Goal: Information Seeking & Learning: Find specific fact

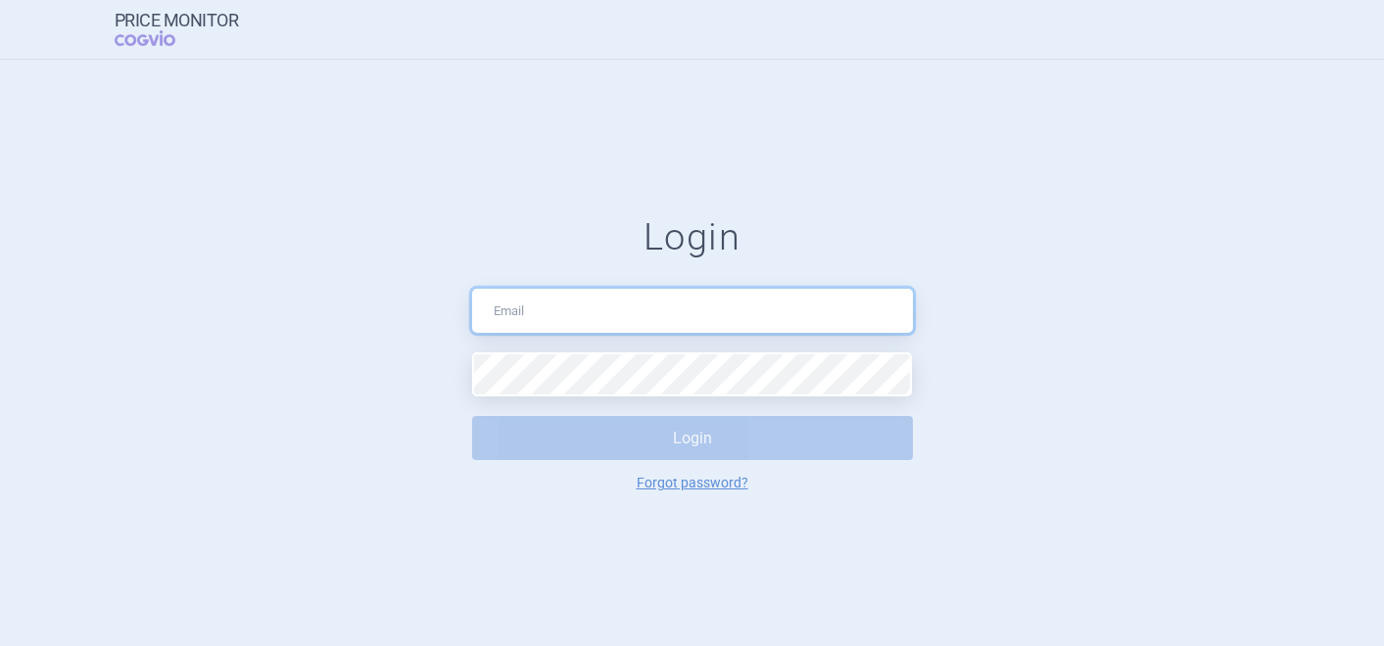
type input "[PERSON_NAME][EMAIL_ADDRESS][DOMAIN_NAME]"
drag, startPoint x: 0, startPoint y: 0, endPoint x: 760, endPoint y: 436, distance: 876.0
click at [760, 436] on button "Login" at bounding box center [692, 438] width 441 height 44
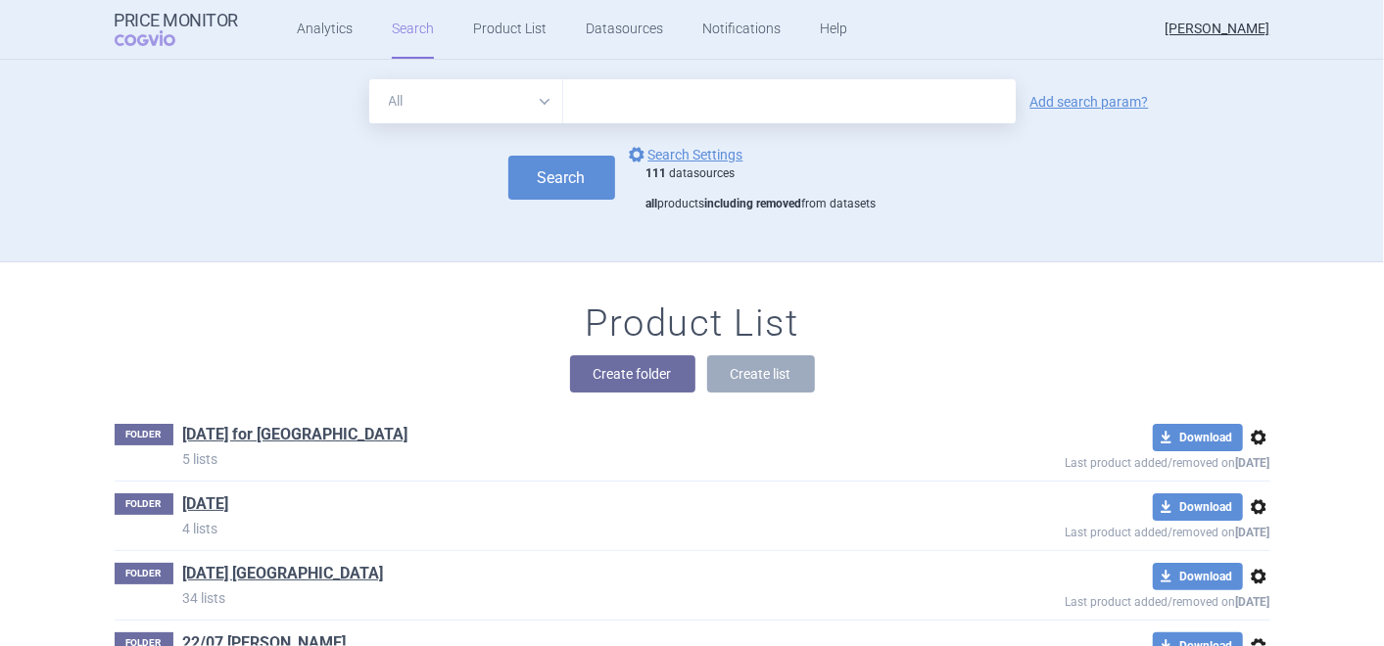
click at [655, 110] on input "text" at bounding box center [789, 101] width 452 height 44
type input "opdualag"
click at [554, 169] on button "Search" at bounding box center [561, 178] width 107 height 44
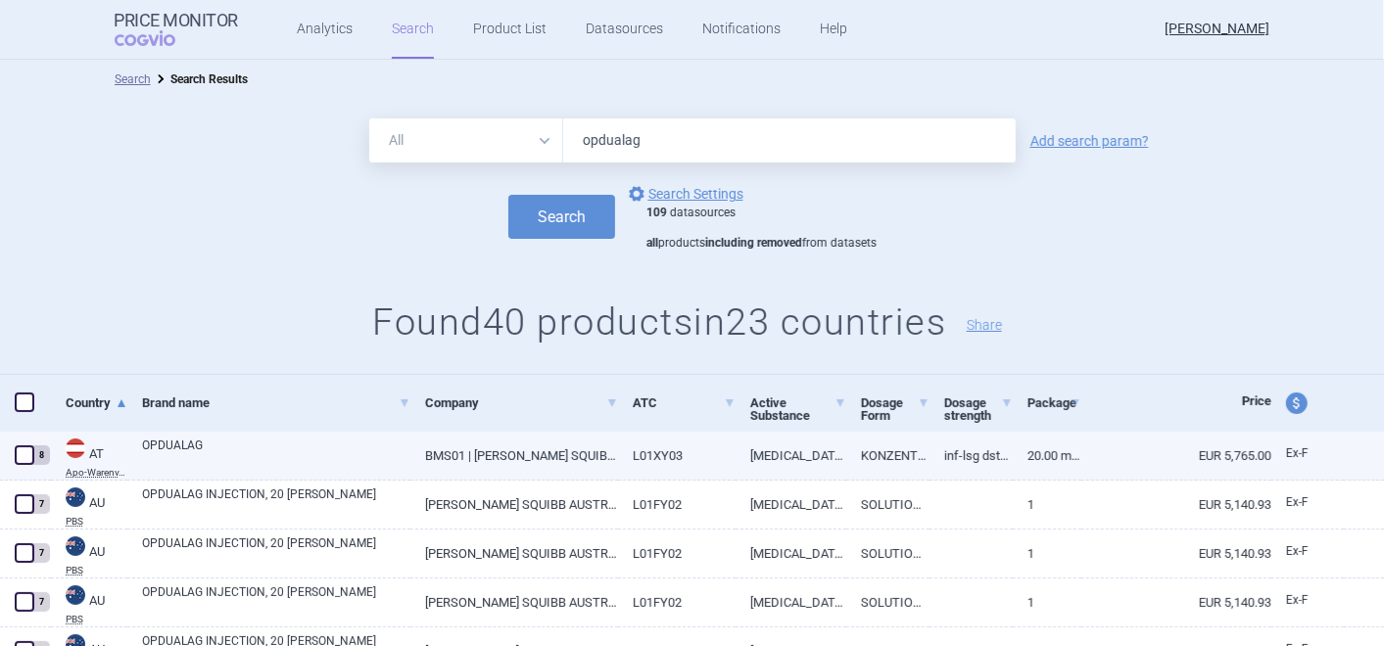
click at [1036, 461] on link "20.00 ML | Milliliter" at bounding box center [1048, 456] width 70 height 48
select select "EUR"
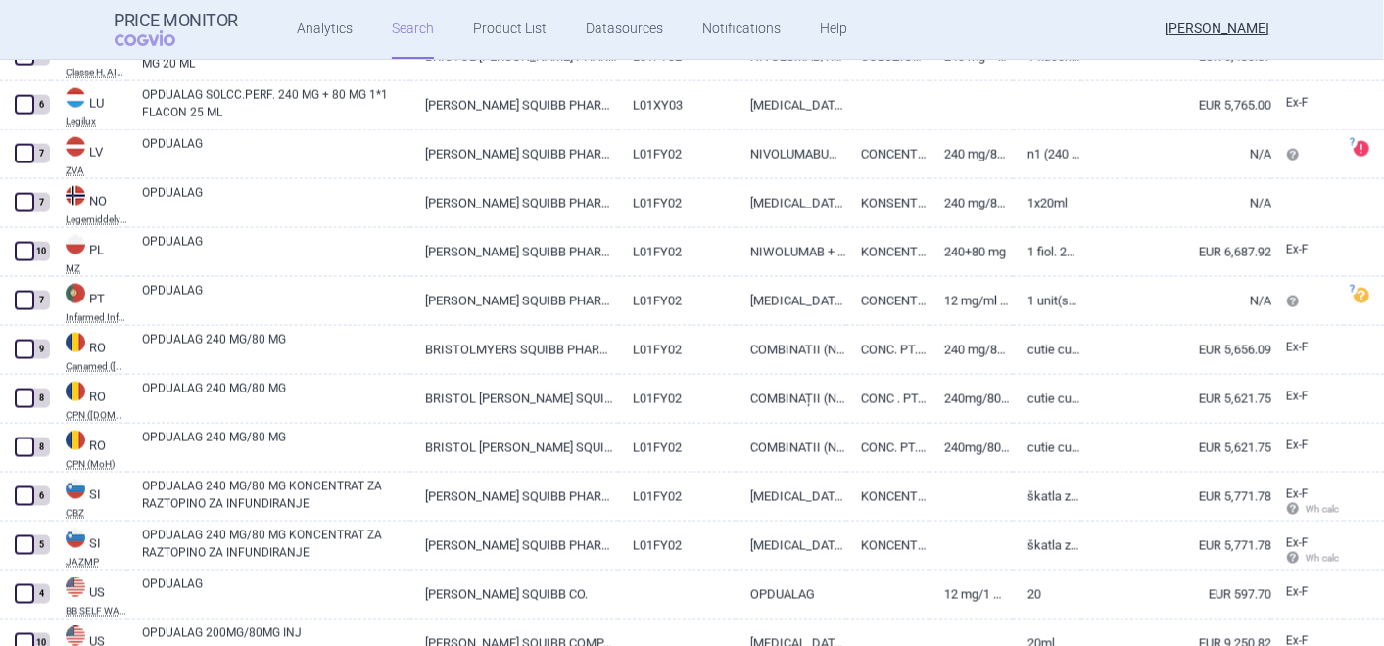
scroll to position [1807, 0]
